Goal: Information Seeking & Learning: Learn about a topic

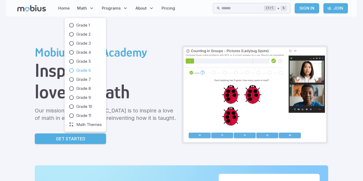
click at [90, 70] on span "Grade 6" at bounding box center [83, 70] width 15 height 6
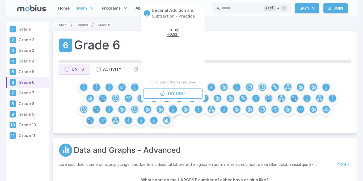
click at [175, 107] on circle at bounding box center [173, 109] width 8 height 8
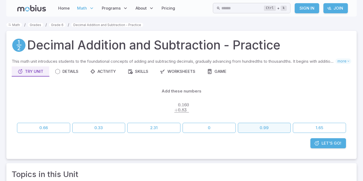
click at [244, 126] on button "0.99" at bounding box center [264, 128] width 53 height 10
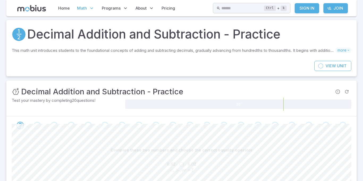
scroll to position [74, 0]
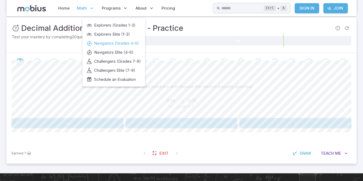
click at [112, 45] on span "Navigators (Grades 4-6)" at bounding box center [116, 43] width 45 height 6
